Goal: Task Accomplishment & Management: Use online tool/utility

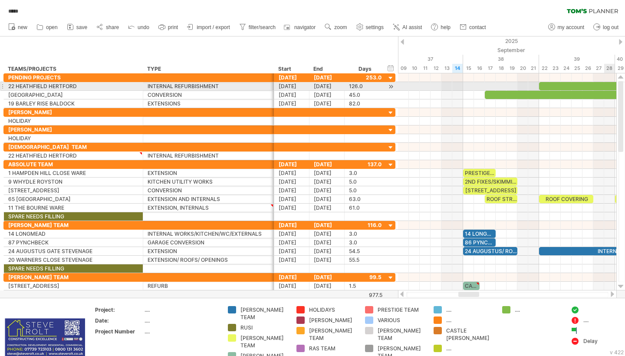
drag, startPoint x: 621, startPoint y: 201, endPoint x: 625, endPoint y: 87, distance: 114.2
click at [625, 87] on div at bounding box center [621, 181] width 7 height 201
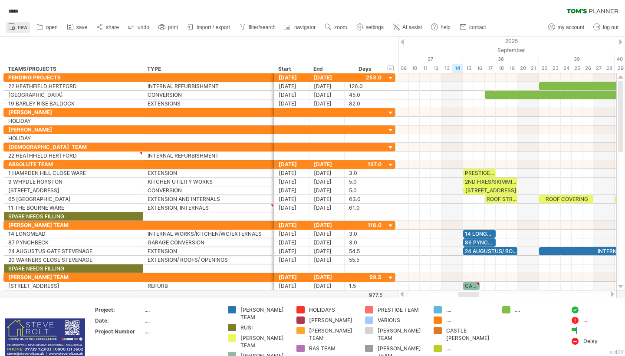
click at [20, 26] on span "new" at bounding box center [23, 27] width 10 height 6
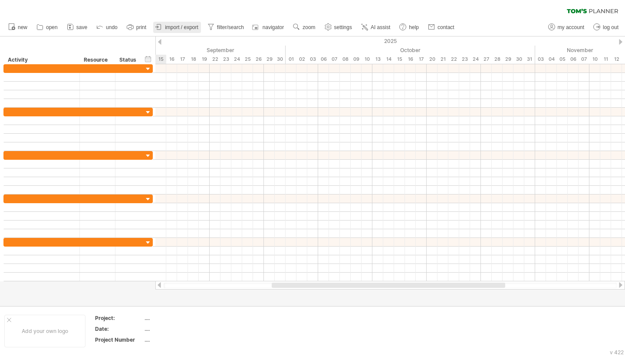
click at [180, 27] on span "import / export" at bounding box center [181, 27] width 33 height 6
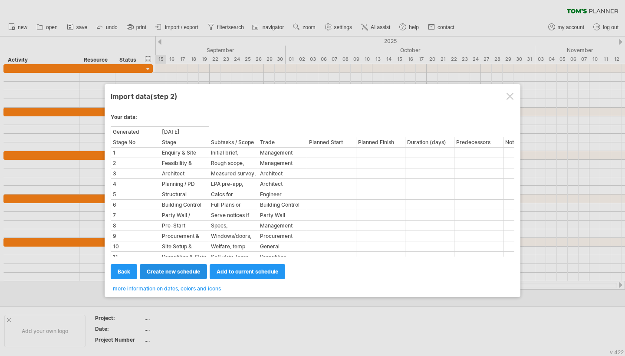
click at [174, 271] on span "create new schedule" at bounding box center [173, 271] width 53 height 7
select select "***"
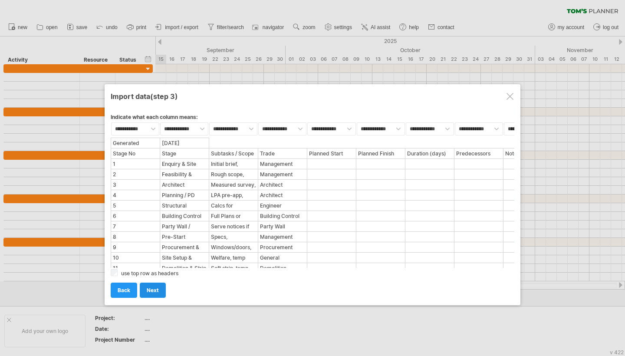
click at [159, 291] on link "next" at bounding box center [153, 290] width 26 height 15
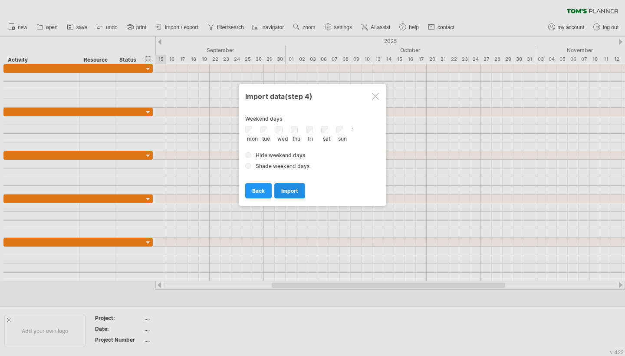
click at [286, 190] on span "import" at bounding box center [289, 191] width 17 height 7
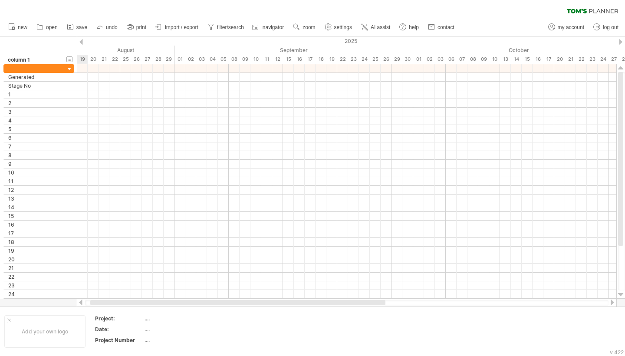
drag, startPoint x: 225, startPoint y: 302, endPoint x: 113, endPoint y: 304, distance: 112.0
click at [113, 304] on div at bounding box center [237, 302] width 295 height 5
click at [189, 26] on span "import / export" at bounding box center [181, 27] width 33 height 6
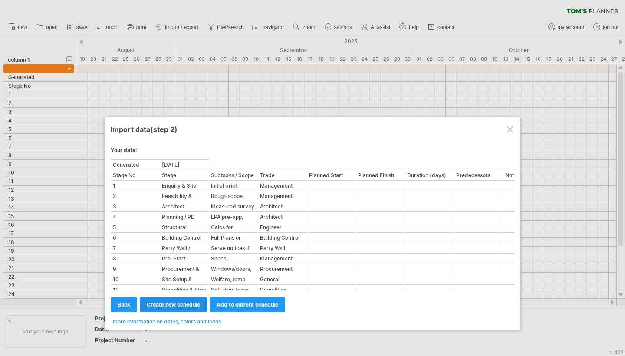
click at [183, 303] on span "create new schedule" at bounding box center [173, 304] width 53 height 7
select select "***"
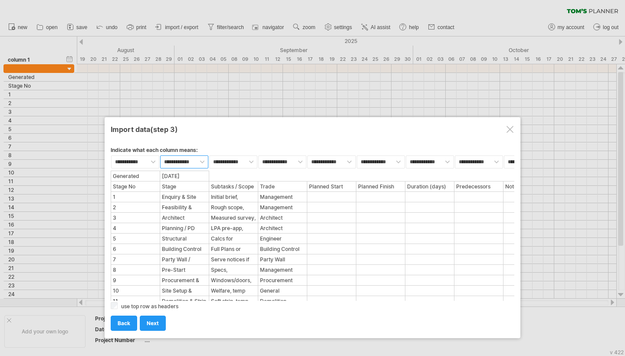
select select "***"
select select "*********"
select select "*******"
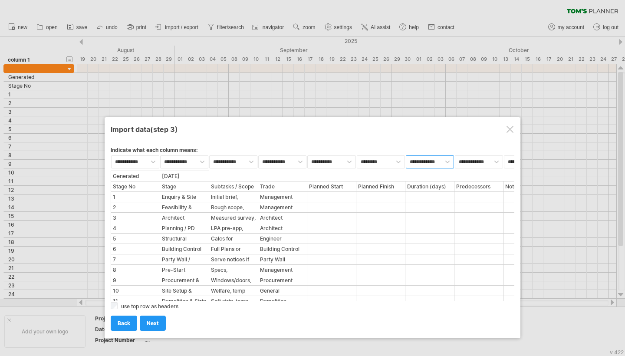
select select "********"
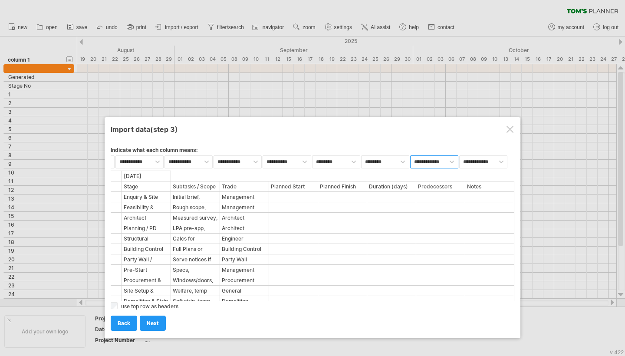
select select "*******"
select select "****"
click at [145, 318] on link "next" at bounding box center [153, 323] width 26 height 15
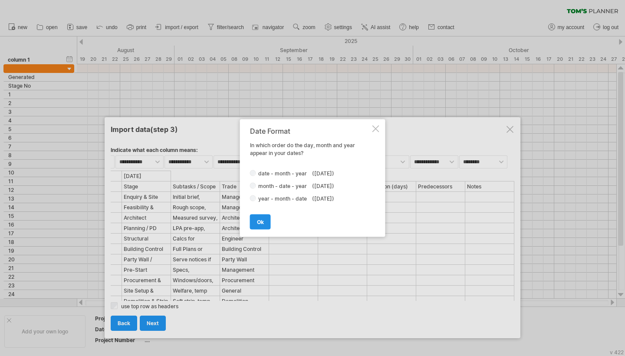
click at [262, 221] on span "ok" at bounding box center [260, 222] width 7 height 7
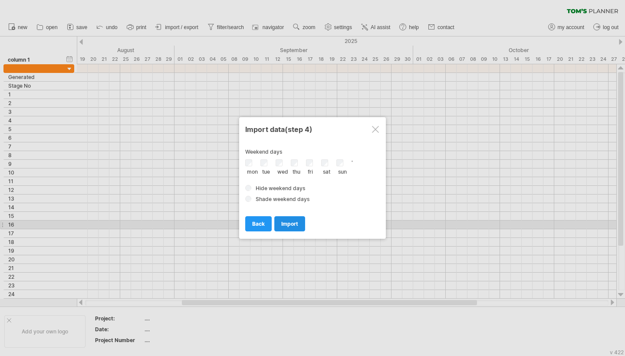
click at [286, 224] on span "import" at bounding box center [289, 224] width 17 height 7
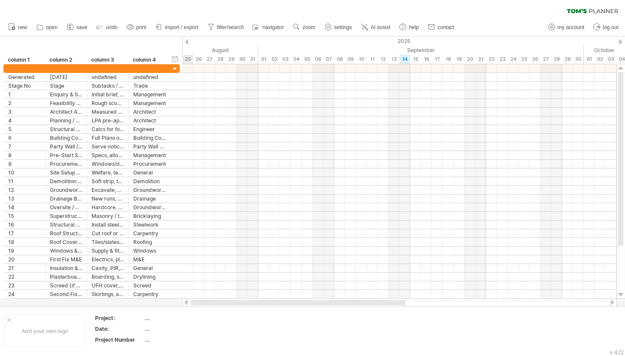
drag, startPoint x: 336, startPoint y: 303, endPoint x: 203, endPoint y: 299, distance: 133.4
click at [203, 299] on div at bounding box center [399, 302] width 435 height 9
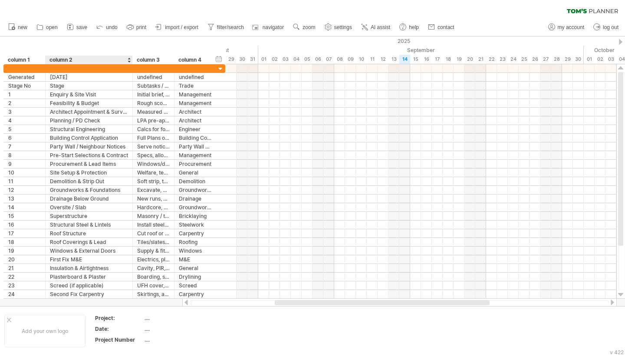
drag, startPoint x: 86, startPoint y: 60, endPoint x: 136, endPoint y: 56, distance: 50.5
click at [134, 56] on div at bounding box center [132, 60] width 3 height 9
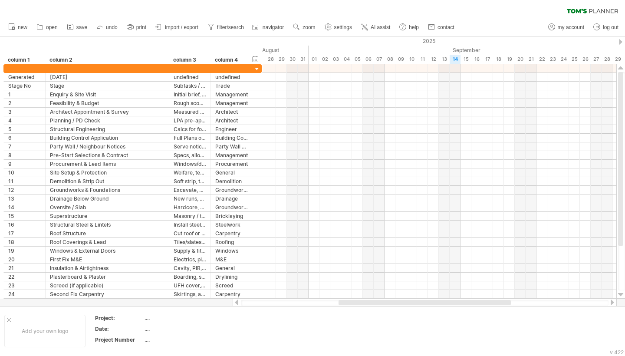
drag, startPoint x: 136, startPoint y: 56, endPoint x: 175, endPoint y: 56, distance: 39.5
click at [170, 56] on div at bounding box center [168, 60] width 3 height 9
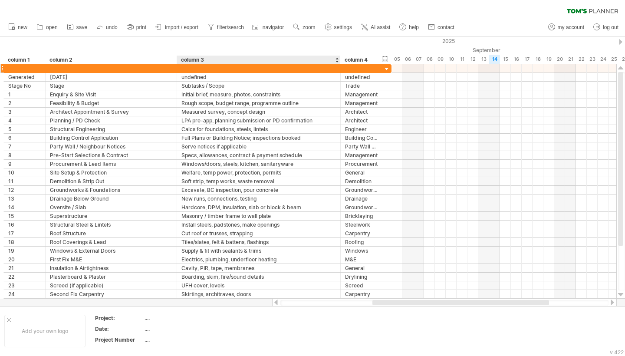
drag, startPoint x: 217, startPoint y: 62, endPoint x: 337, endPoint y: 69, distance: 120.4
click at [337, 69] on div "Trying to reach [DOMAIN_NAME] Connected again... processing file clear filter" at bounding box center [312, 178] width 625 height 356
drag, startPoint x: 503, startPoint y: 302, endPoint x: 593, endPoint y: 300, distance: 90.3
click at [593, 300] on div at bounding box center [534, 302] width 150 height 5
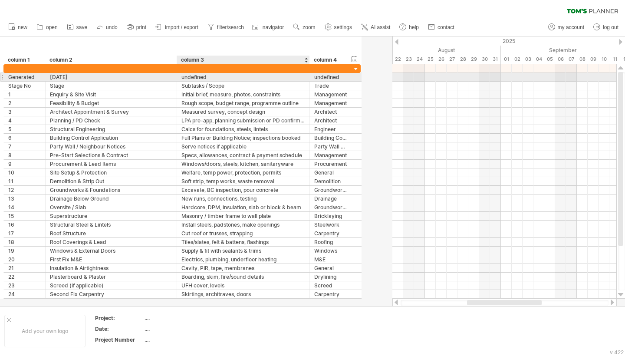
drag, startPoint x: 337, startPoint y: 75, endPoint x: 308, endPoint y: 79, distance: 29.4
click at [308, 79] on div at bounding box center [308, 77] width 4 height 9
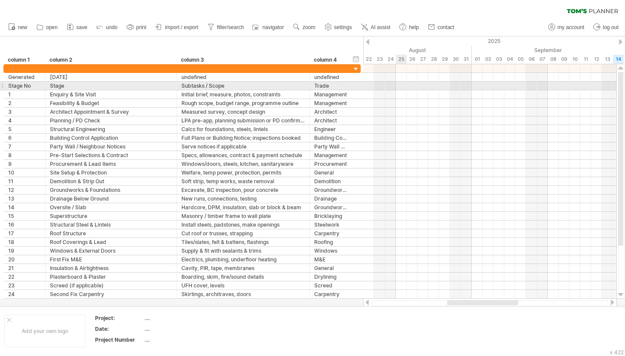
click at [405, 83] on div at bounding box center [489, 86] width 253 height 9
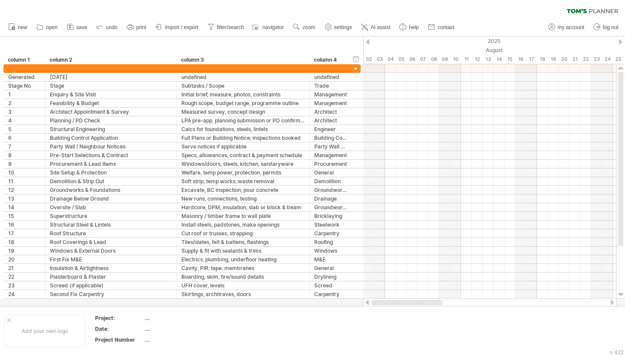
drag, startPoint x: 495, startPoint y: 302, endPoint x: 367, endPoint y: 300, distance: 128.1
click at [367, 300] on div at bounding box center [490, 302] width 254 height 9
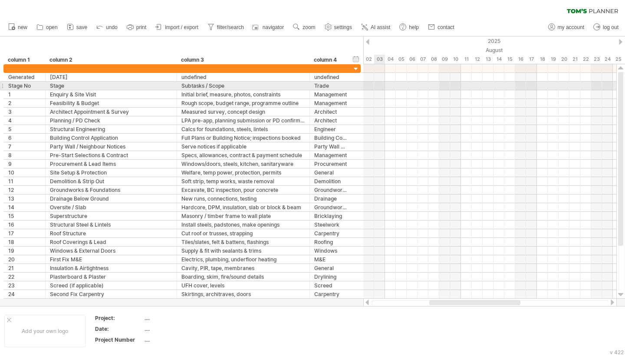
click at [379, 85] on div at bounding box center [489, 86] width 253 height 9
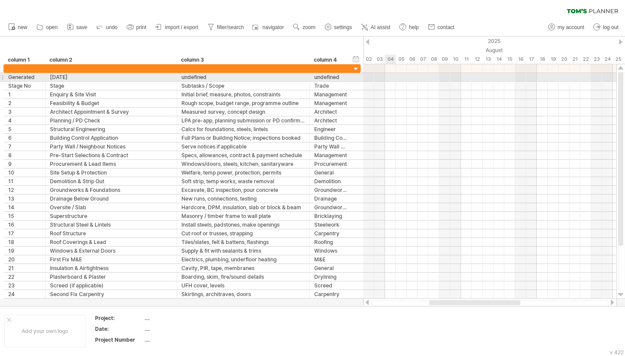
click at [387, 80] on div at bounding box center [489, 77] width 253 height 9
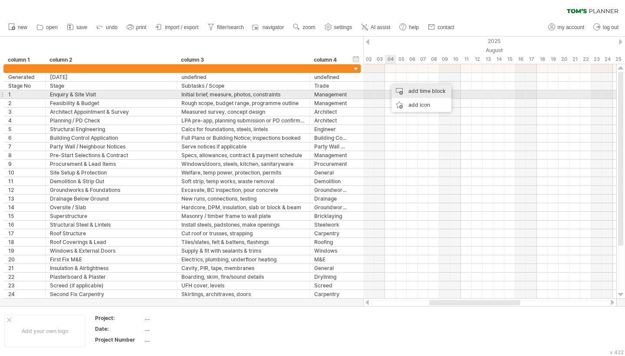
click at [408, 93] on div "add time block" at bounding box center [422, 91] width 60 height 14
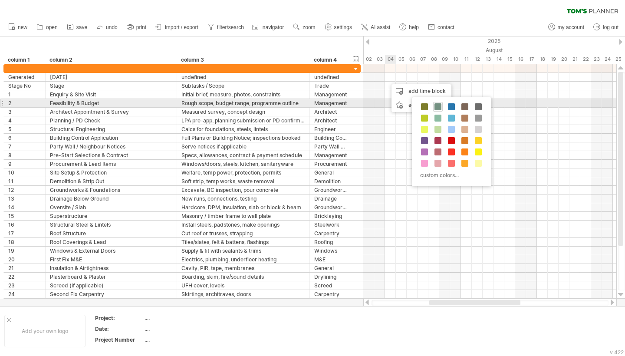
click at [438, 108] on span at bounding box center [438, 106] width 7 height 7
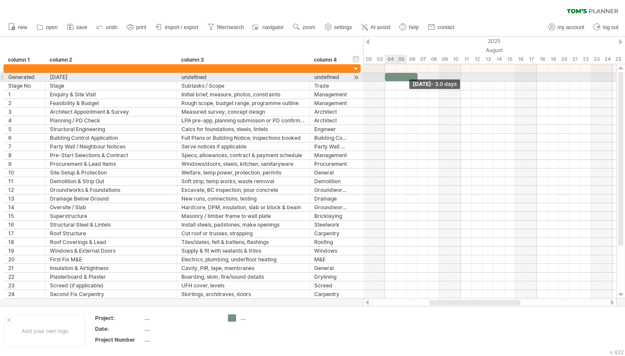
drag, startPoint x: 395, startPoint y: 80, endPoint x: 474, endPoint y: 82, distance: 79.5
click at [474, 82] on div "[DATE] - 3.0 days [DATE]" at bounding box center [489, 181] width 253 height 234
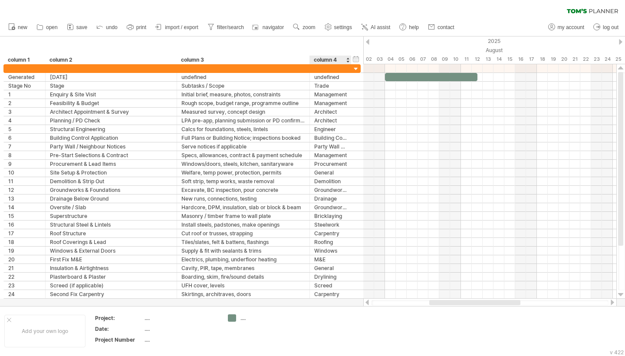
click at [346, 62] on div "column 4" at bounding box center [330, 60] width 33 height 9
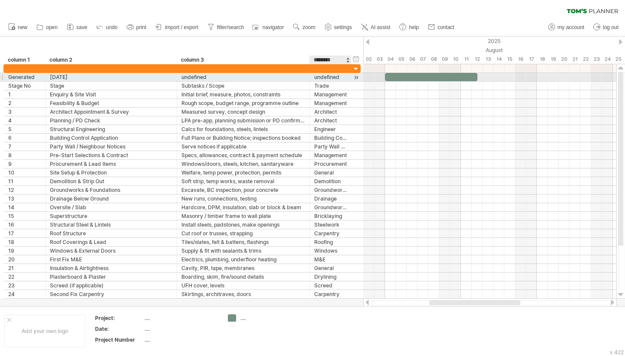
click at [346, 76] on div "undefined" at bounding box center [330, 77] width 33 height 8
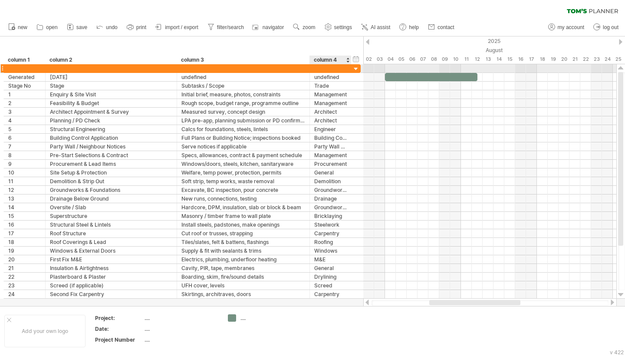
click at [354, 69] on div at bounding box center [356, 69] width 8 height 8
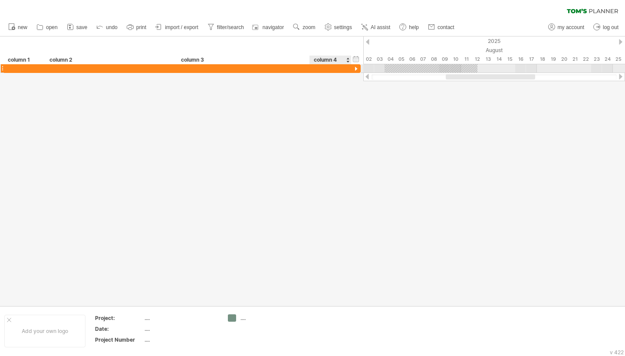
click at [354, 69] on div at bounding box center [356, 69] width 8 height 8
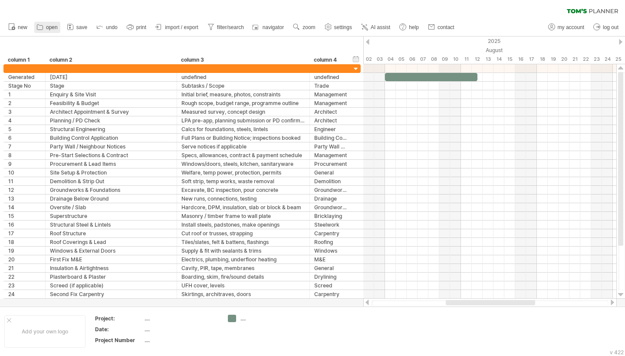
click at [43, 25] on icon at bounding box center [40, 27] width 9 height 9
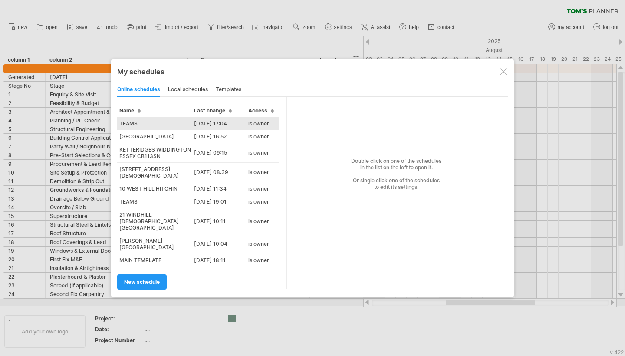
click at [130, 121] on td "TEAMS" at bounding box center [154, 123] width 75 height 13
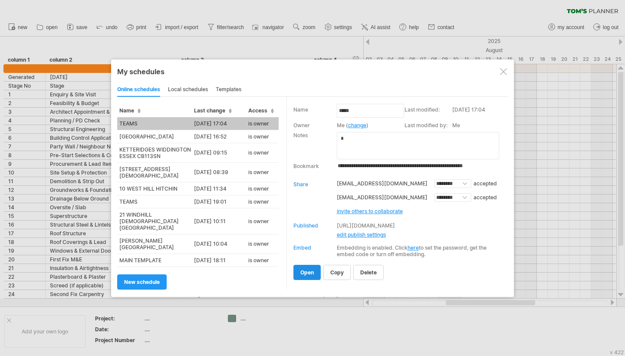
click at [300, 270] on link "open" at bounding box center [306, 272] width 27 height 15
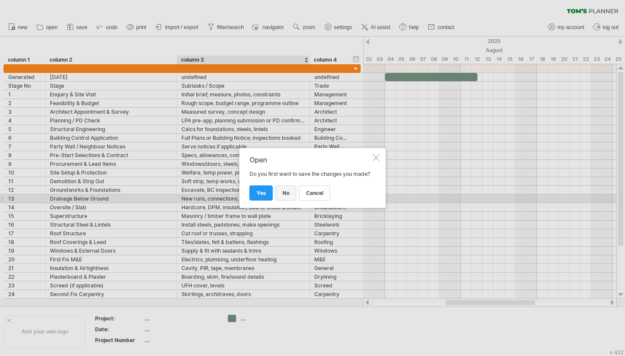
click at [284, 196] on span "no" at bounding box center [286, 193] width 7 height 7
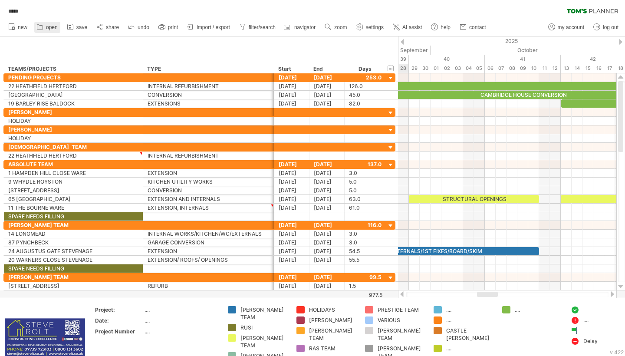
click at [40, 26] on icon at bounding box center [40, 27] width 6 height 5
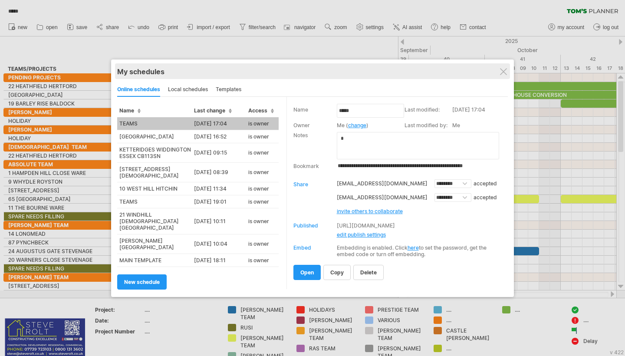
click at [500, 73] on div "My schedules" at bounding box center [312, 71] width 391 height 9
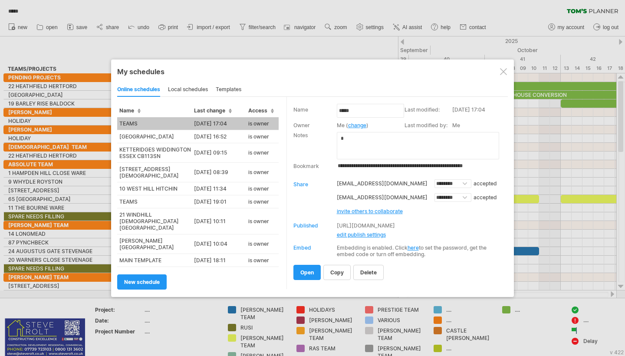
click at [501, 72] on div at bounding box center [503, 71] width 7 height 7
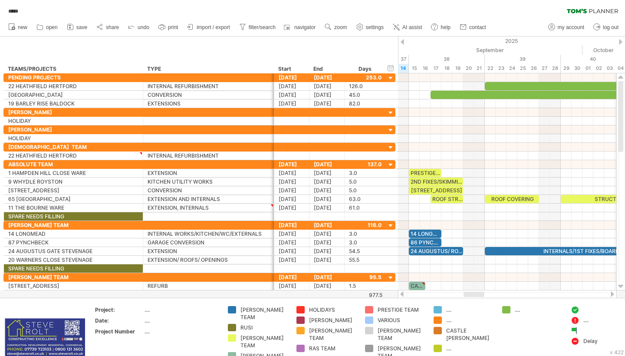
drag, startPoint x: 486, startPoint y: 293, endPoint x: 472, endPoint y: 295, distance: 13.6
click at [472, 295] on div at bounding box center [474, 294] width 21 height 5
drag, startPoint x: 621, startPoint y: 148, endPoint x: 625, endPoint y: 54, distance: 94.7
click at [625, 54] on div "Trying to reach [DOMAIN_NAME] Connected again... ***** clear filter" at bounding box center [312, 178] width 625 height 356
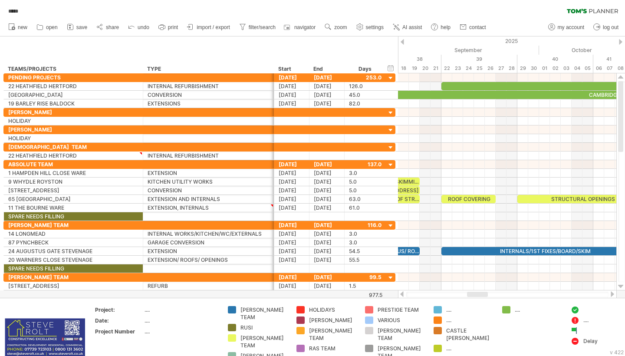
drag, startPoint x: 472, startPoint y: 293, endPoint x: 476, endPoint y: 296, distance: 4.5
click at [476, 296] on div at bounding box center [477, 294] width 21 height 5
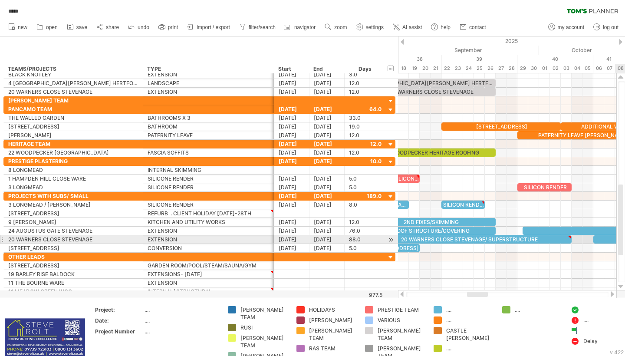
drag, startPoint x: 619, startPoint y: 141, endPoint x: 620, endPoint y: 258, distance: 117.6
click at [620, 255] on div at bounding box center [620, 219] width 5 height 71
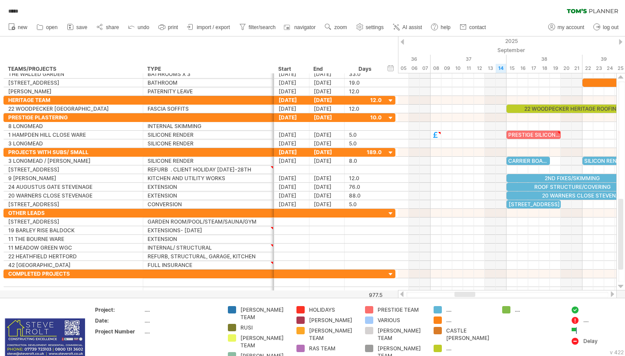
drag, startPoint x: 482, startPoint y: 293, endPoint x: 470, endPoint y: 295, distance: 12.7
click at [470, 295] on div at bounding box center [465, 294] width 21 height 5
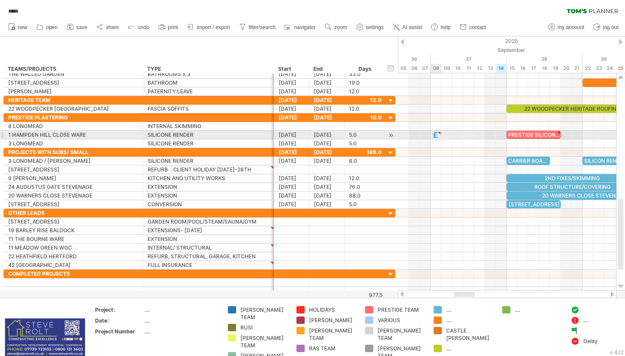
type textarea "**********"
drag, startPoint x: 437, startPoint y: 136, endPoint x: 515, endPoint y: 137, distance: 77.7
click at [515, 137] on div at bounding box center [512, 135] width 10 height 8
drag, startPoint x: 514, startPoint y: 132, endPoint x: 488, endPoint y: 133, distance: 26.5
click at [488, 133] on div at bounding box center [489, 133] width 4 height 4
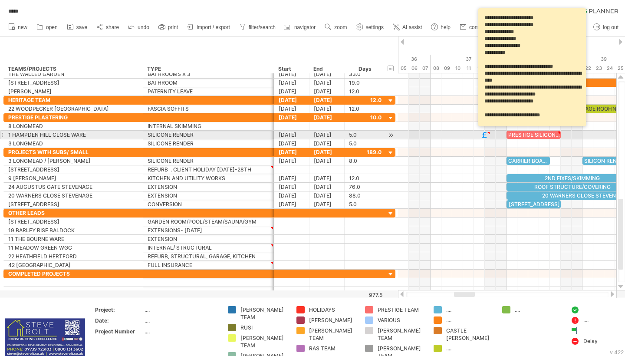
click at [488, 133] on div at bounding box center [489, 133] width 4 height 4
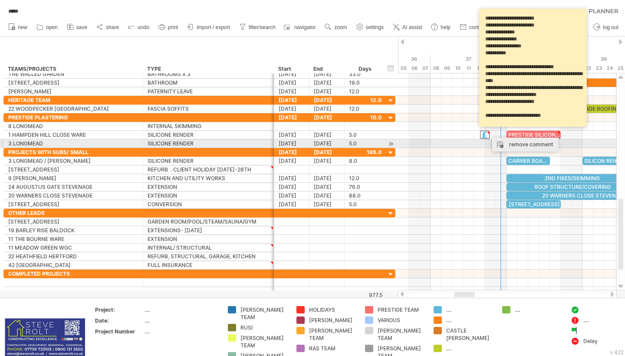
click at [511, 144] on div "remove comment" at bounding box center [525, 145] width 66 height 14
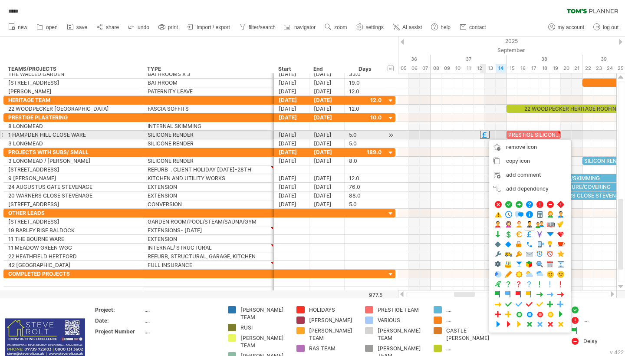
click at [485, 136] on div at bounding box center [485, 135] width 10 height 8
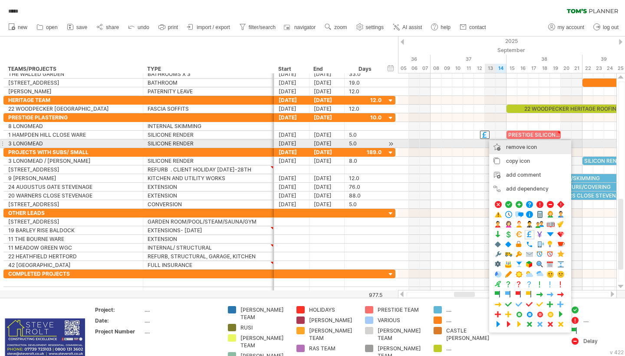
click at [517, 147] on span "remove icon" at bounding box center [521, 147] width 31 height 7
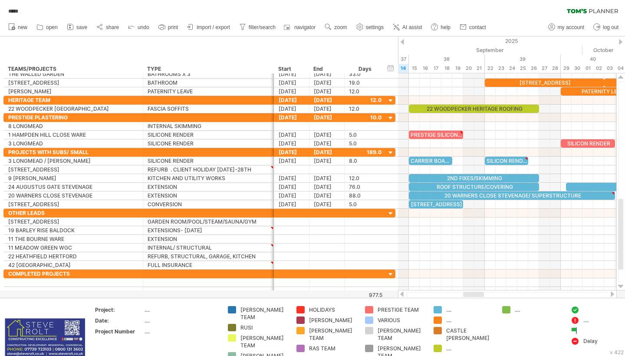
drag, startPoint x: 455, startPoint y: 294, endPoint x: 464, endPoint y: 295, distance: 9.2
click at [464, 295] on div at bounding box center [473, 294] width 21 height 5
click at [473, 294] on div at bounding box center [473, 294] width 21 height 5
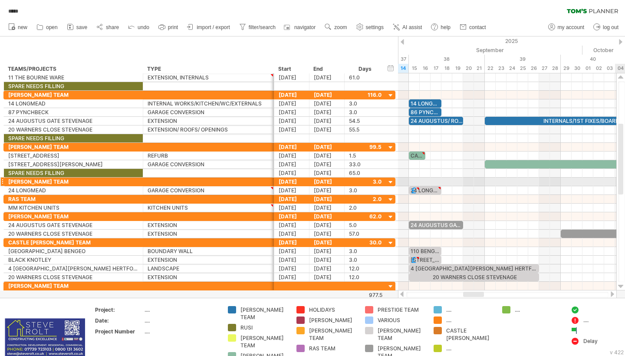
drag, startPoint x: 619, startPoint y: 254, endPoint x: 625, endPoint y: 96, distance: 157.2
click at [625, 96] on div at bounding box center [621, 181] width 7 height 201
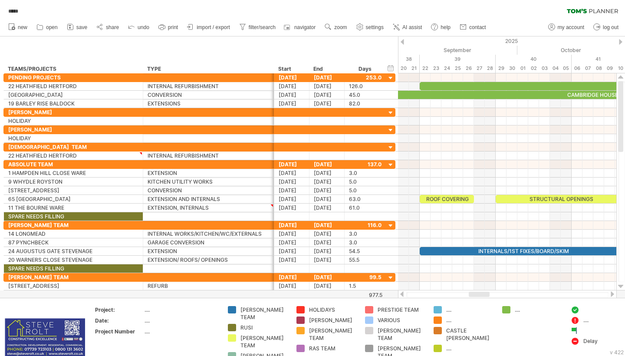
drag, startPoint x: 478, startPoint y: 293, endPoint x: 483, endPoint y: 294, distance: 5.7
click at [483, 294] on div at bounding box center [479, 294] width 21 height 5
drag, startPoint x: 622, startPoint y: 131, endPoint x: 625, endPoint y: 116, distance: 14.6
click at [625, 116] on div at bounding box center [621, 181] width 7 height 201
